Goal: Obtain resource: Obtain resource

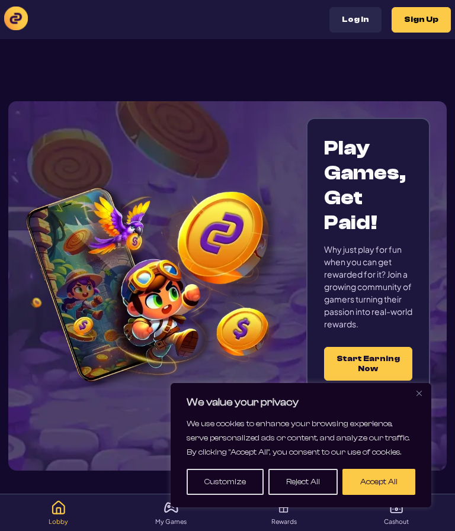
click at [387, 479] on button "Accept All" at bounding box center [378, 482] width 73 height 26
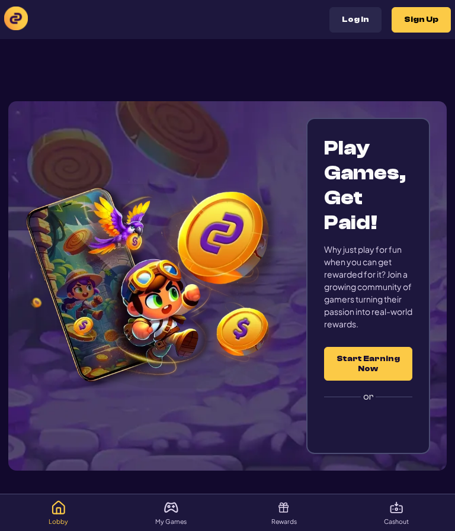
click at [393, 433] on div "Sign in with Google. Opens in new tab" at bounding box center [368, 424] width 118 height 26
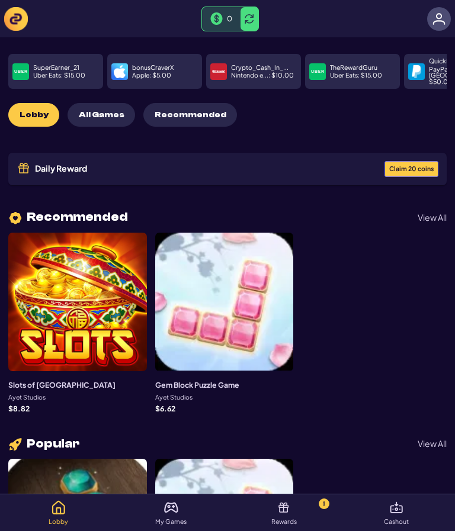
click at [281, 514] on img at bounding box center [283, 507] width 14 height 14
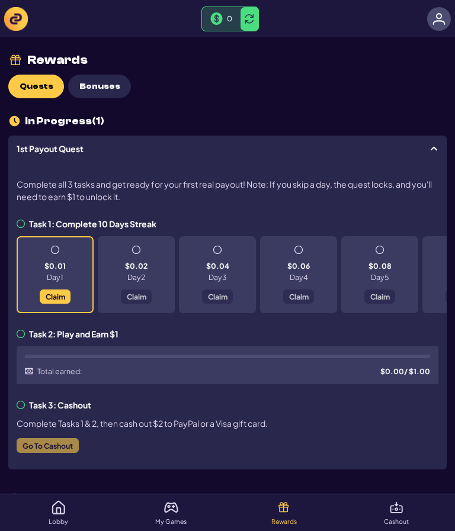
click at [97, 88] on span "Bonuses" at bounding box center [99, 87] width 41 height 10
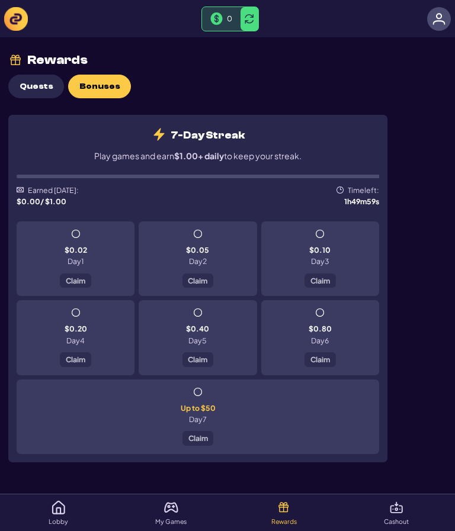
click at [80, 235] on div "$0.02 Day 1 Claim" at bounding box center [76, 258] width 118 height 75
click at [96, 274] on div "$0.02 Day 1 Claim" at bounding box center [76, 258] width 118 height 75
click at [95, 274] on div "$0.02 Day 1 Claim" at bounding box center [76, 258] width 118 height 75
click at [82, 251] on p "$0.02" at bounding box center [76, 249] width 22 height 7
click at [88, 284] on button "Claim" at bounding box center [75, 281] width 31 height 15
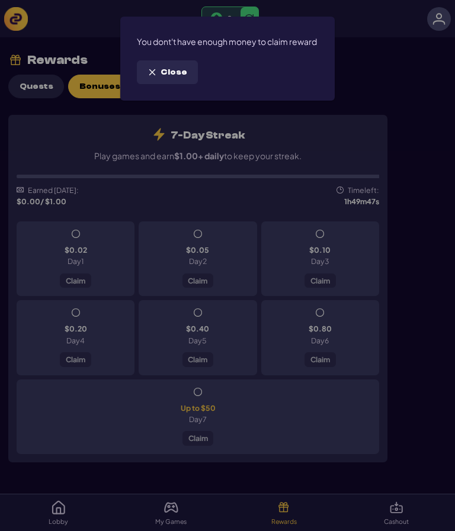
click at [88, 278] on div "You dont't have enough money to claim reward Close" at bounding box center [227, 265] width 455 height 531
click at [175, 78] on span "Close" at bounding box center [173, 72] width 27 height 10
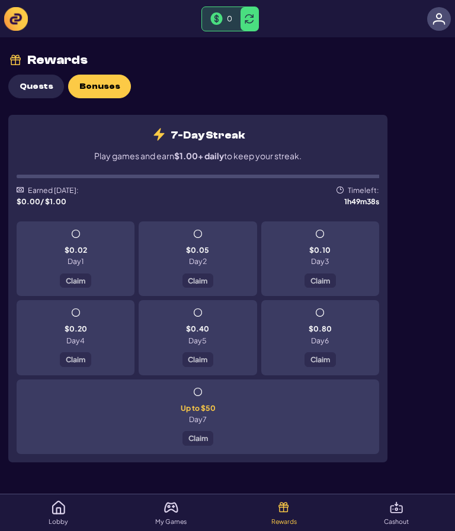
click at [40, 84] on span "Quests" at bounding box center [37, 87] width 34 height 10
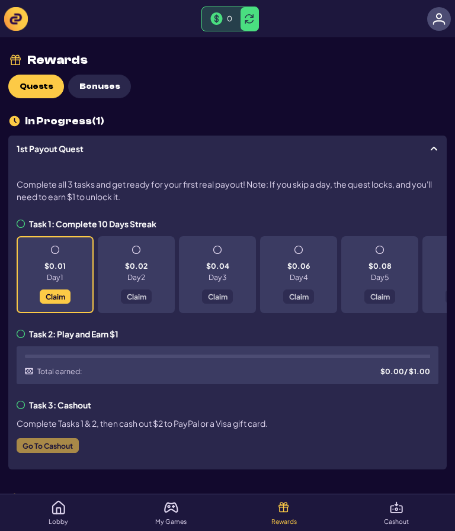
click at [54, 299] on span "Claim" at bounding box center [56, 296] width 20 height 7
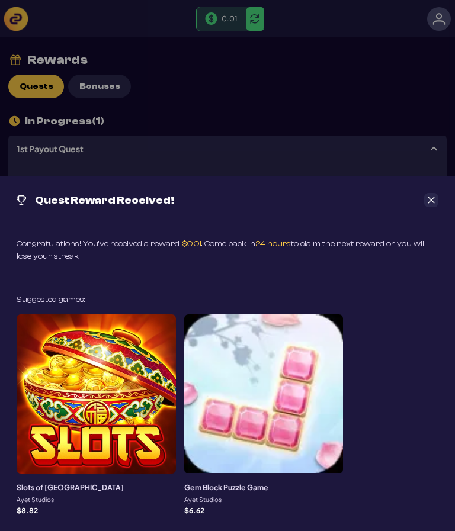
click at [425, 200] on button "Close" at bounding box center [431, 200] width 14 height 14
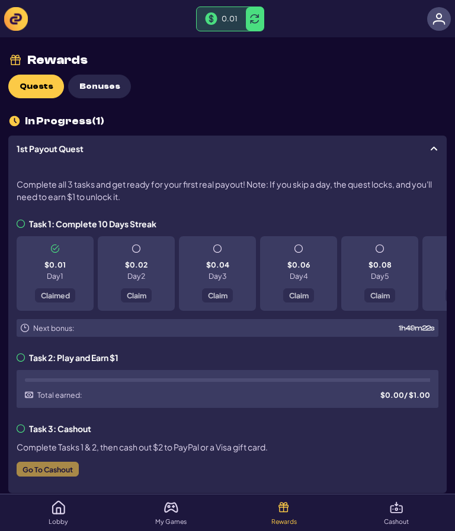
click at [142, 247] on div "$0.02 Day 2 Claim" at bounding box center [136, 273] width 77 height 75
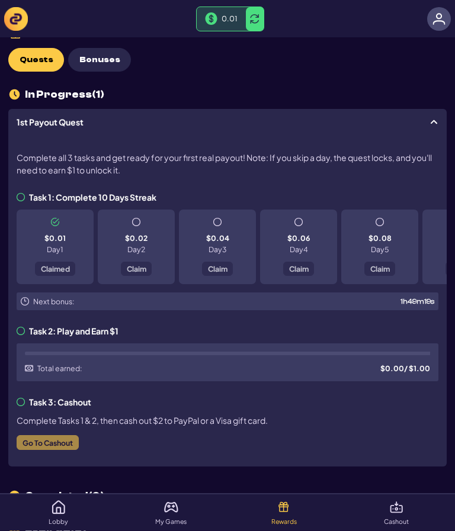
scroll to position [84, 0]
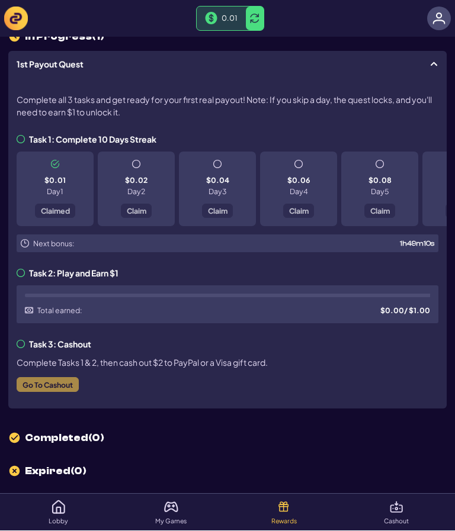
click at [83, 361] on span "Complete Tasks 1 & 2, then cash out $2 to PayPal or a Visa gift card." at bounding box center [142, 363] width 251 height 12
click at [21, 341] on icon at bounding box center [21, 344] width 8 height 8
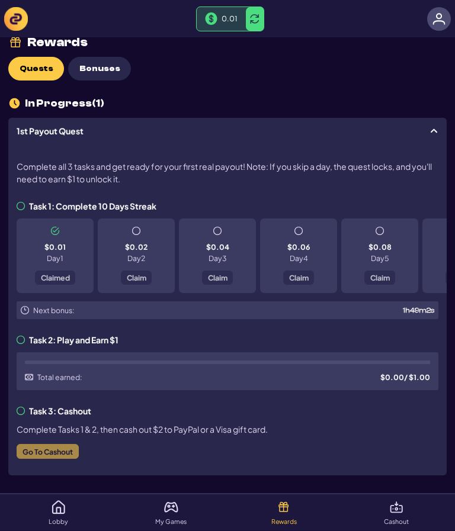
scroll to position [0, 0]
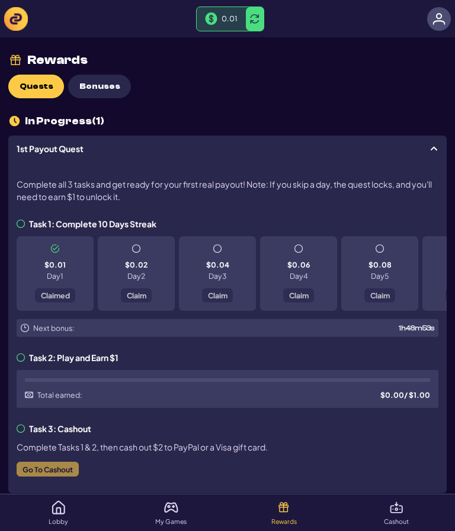
click at [20, 57] on img at bounding box center [15, 60] width 15 height 15
click at [398, 515] on img at bounding box center [396, 507] width 14 height 14
click at [404, 523] on p "Cashout" at bounding box center [396, 522] width 25 height 7
click at [54, 512] on img at bounding box center [59, 507] width 14 height 14
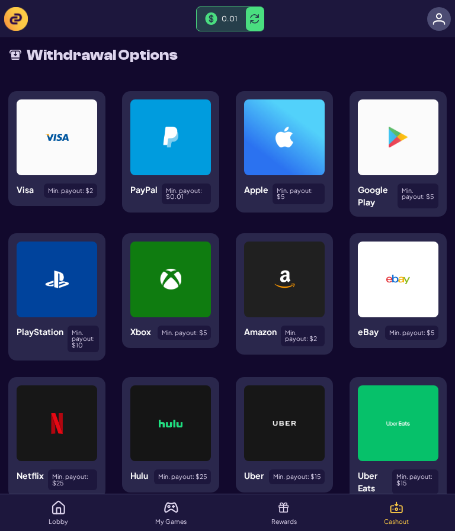
scroll to position [100, 0]
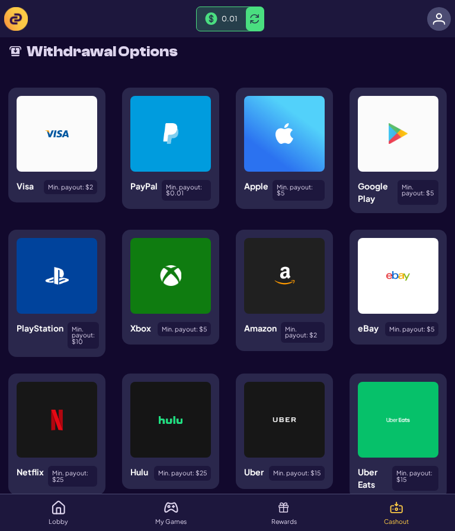
click at [173, 525] on p "My Games" at bounding box center [170, 522] width 31 height 7
click at [176, 515] on img at bounding box center [171, 507] width 14 height 14
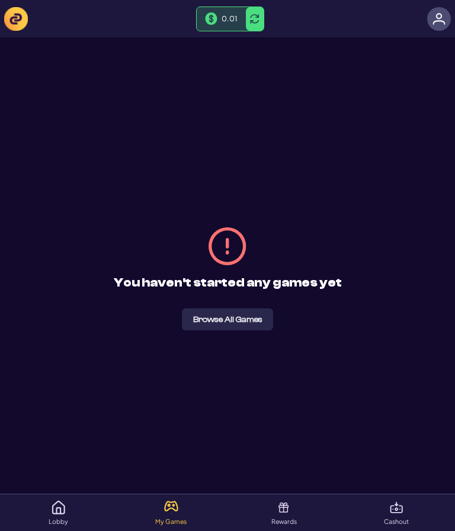
click at [245, 330] on button "Browse All Games" at bounding box center [227, 319] width 91 height 22
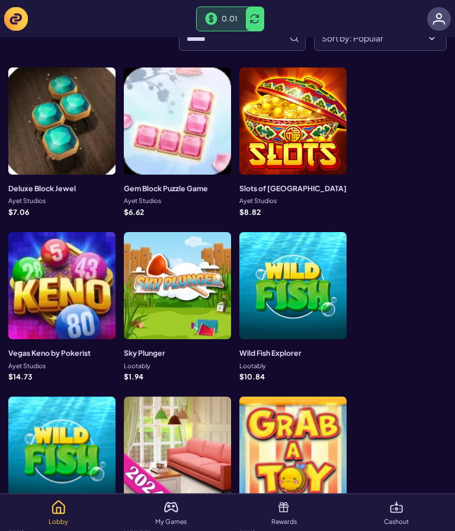
scroll to position [153, 0]
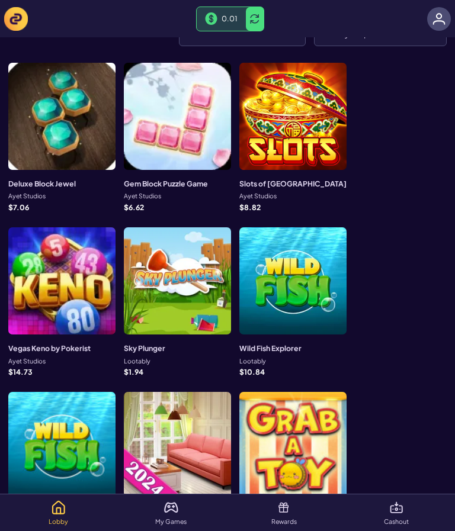
click at [140, 395] on div at bounding box center [177, 445] width 107 height 107
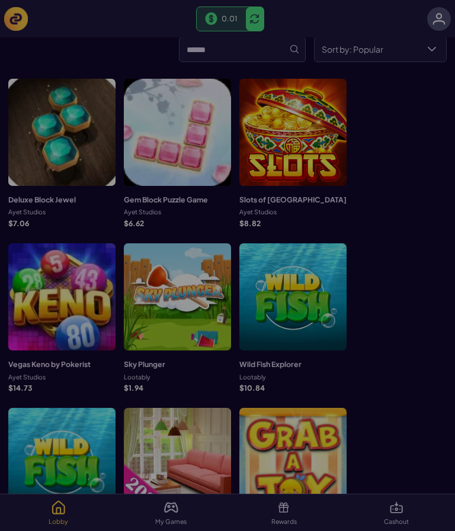
scroll to position [59, 0]
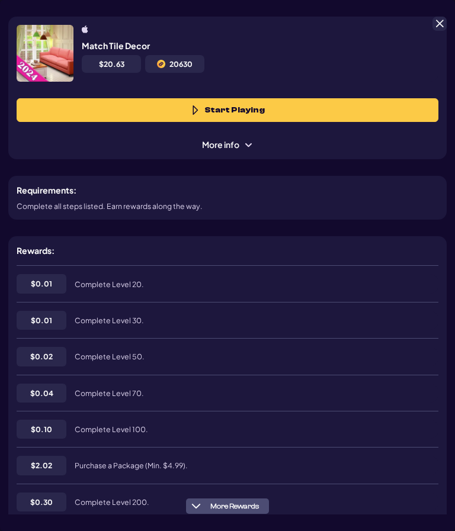
click at [258, 115] on button "Start Playing" at bounding box center [228, 110] width 422 height 24
